Goal: Answer question/provide support: Share knowledge or assist other users

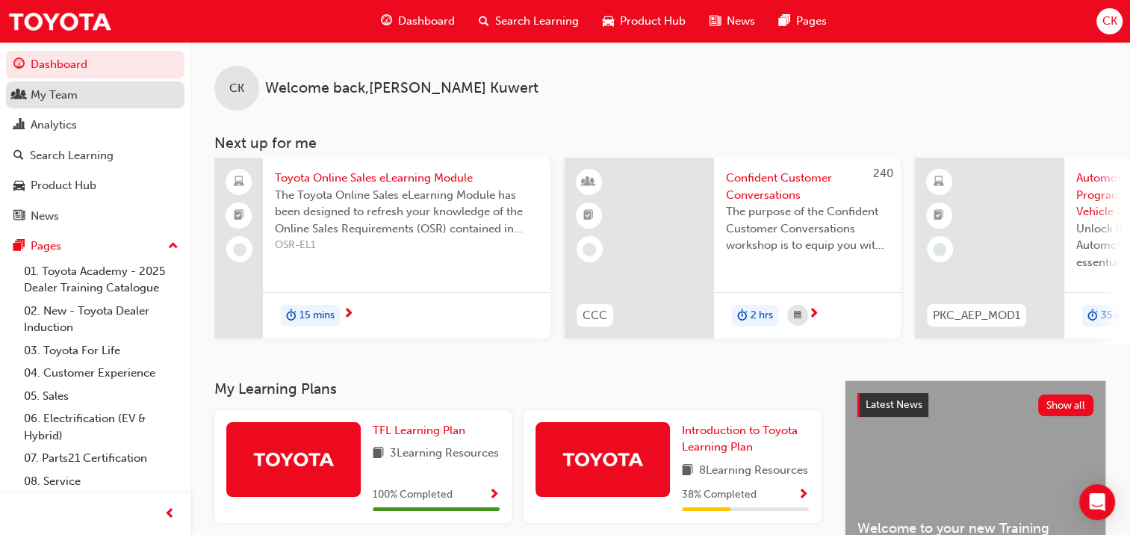
click at [61, 91] on div "My Team" at bounding box center [54, 95] width 47 height 17
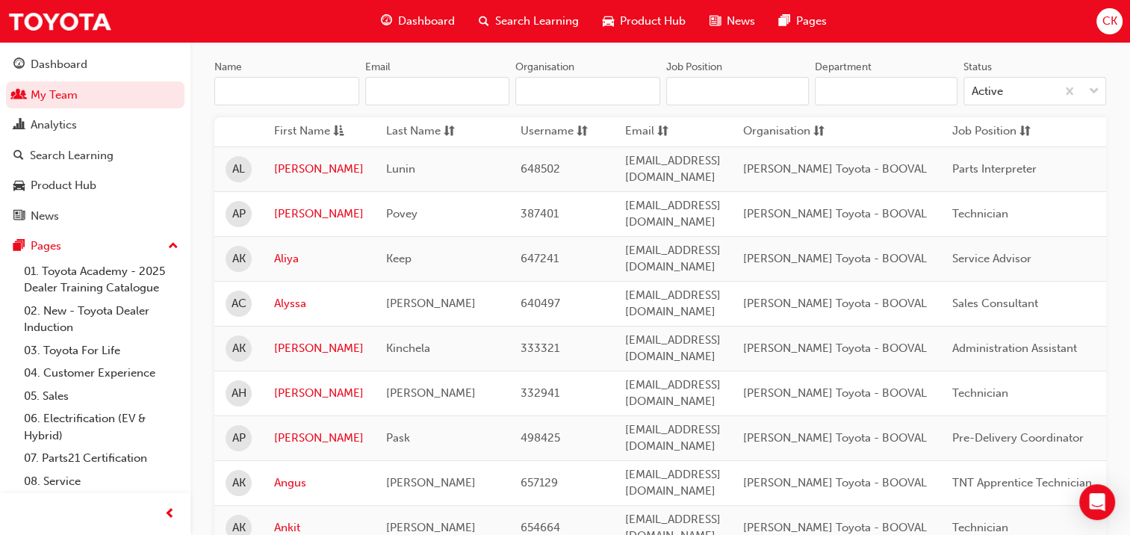
scroll to position [149, 0]
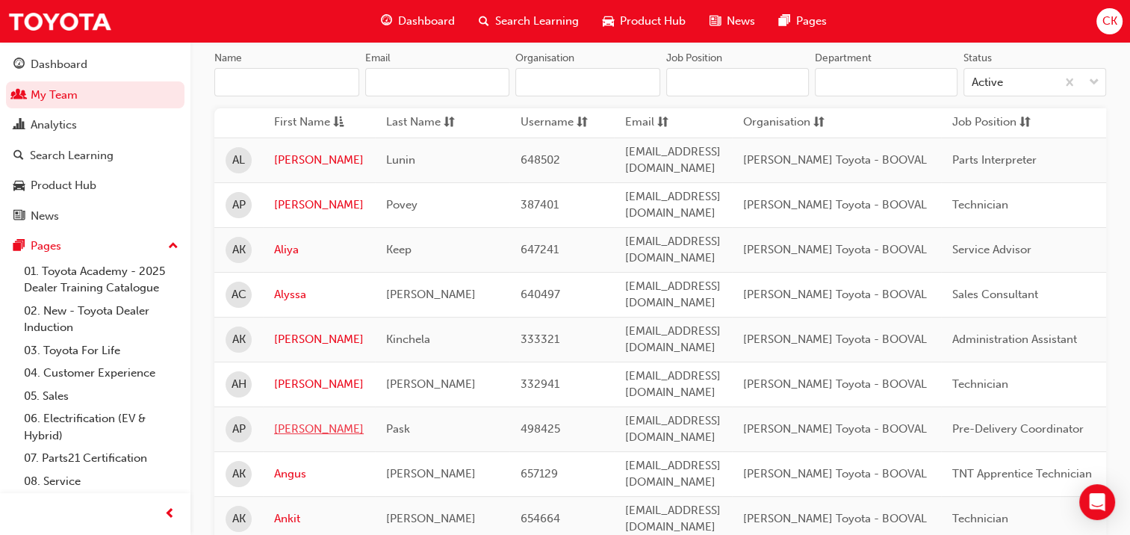
click at [308, 421] on link "[PERSON_NAME]" at bounding box center [319, 429] width 90 height 17
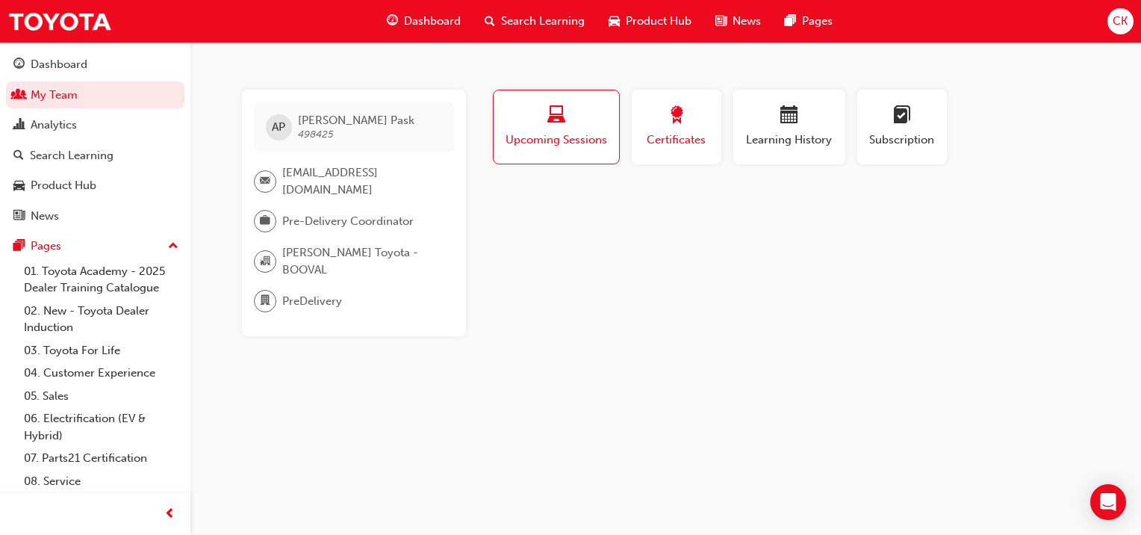
click at [692, 123] on div "button" at bounding box center [676, 117] width 67 height 23
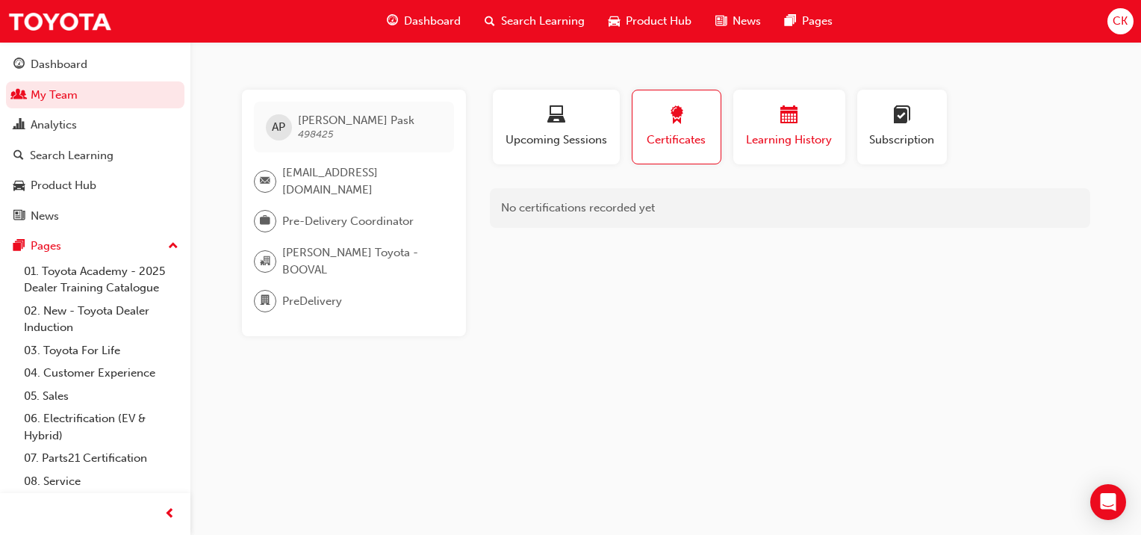
click at [793, 133] on span "Learning History" at bounding box center [790, 139] width 90 height 17
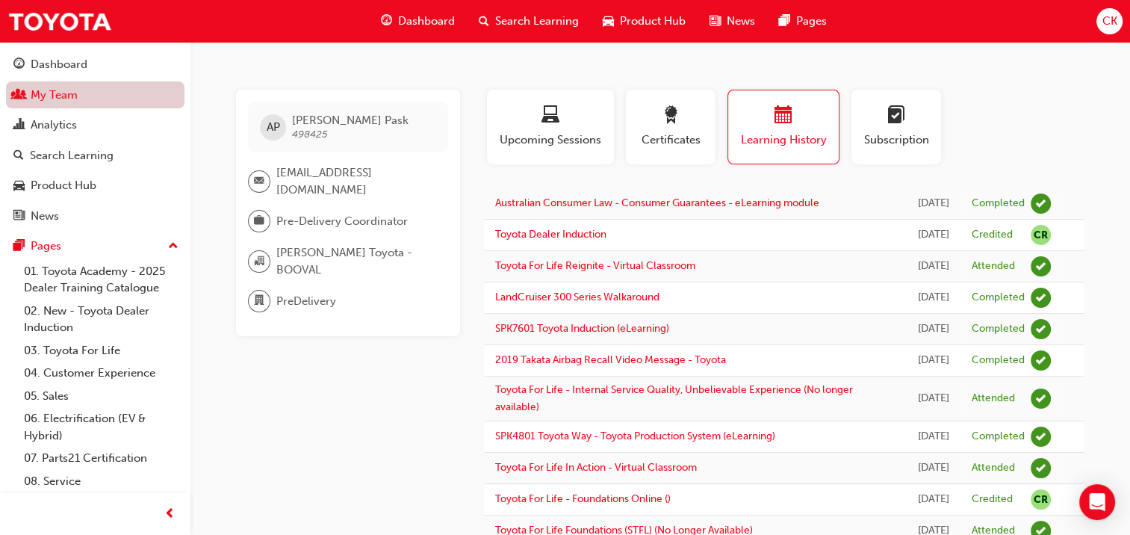
click at [58, 94] on link "My Team" at bounding box center [95, 95] width 179 height 28
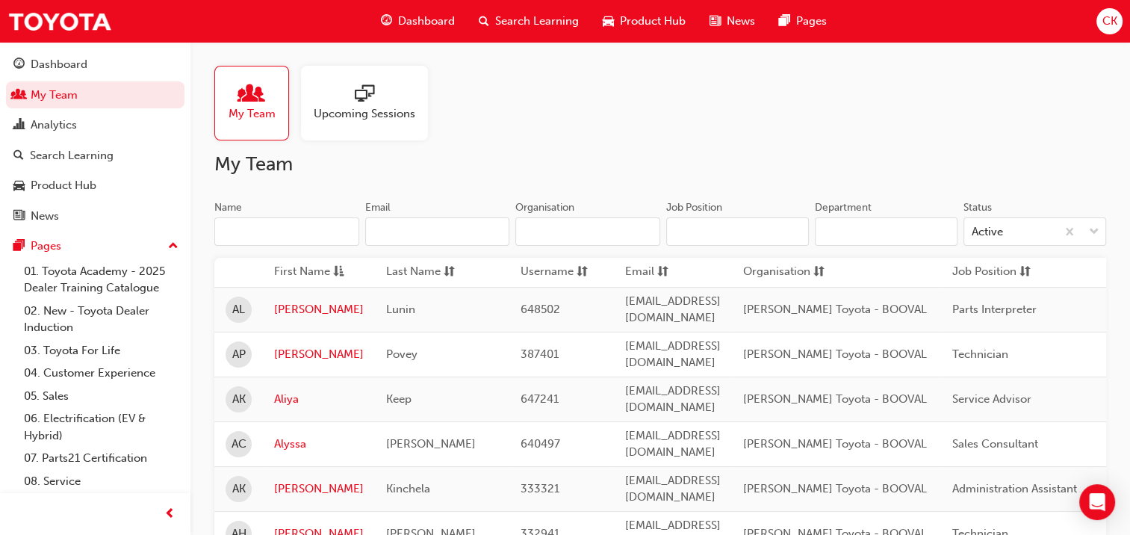
click at [1107, 20] on span "CK" at bounding box center [1109, 21] width 15 height 17
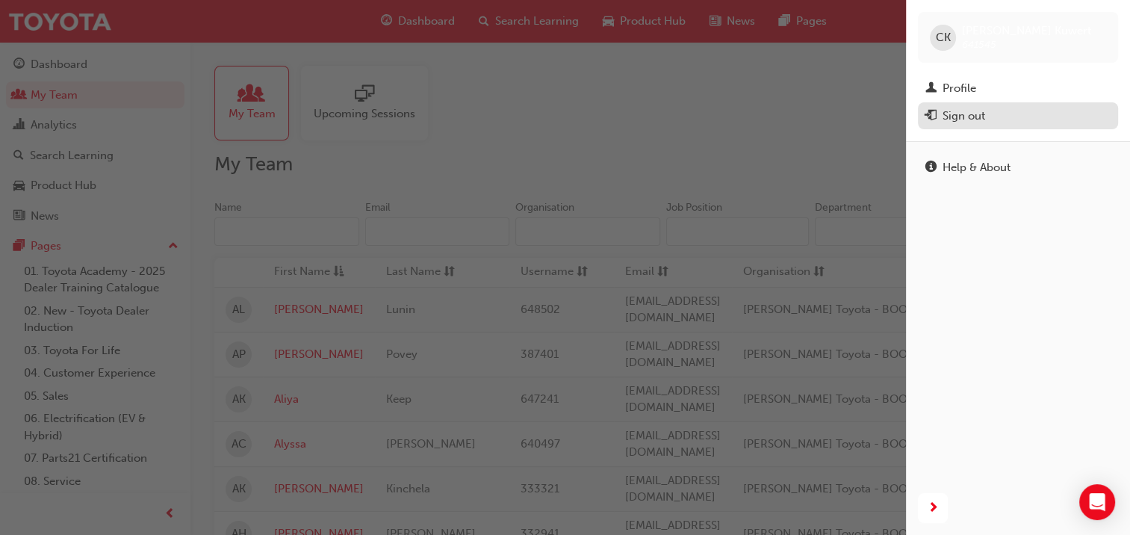
click at [982, 119] on div "Sign out" at bounding box center [964, 116] width 43 height 17
